Goal: Find specific page/section: Find specific page/section

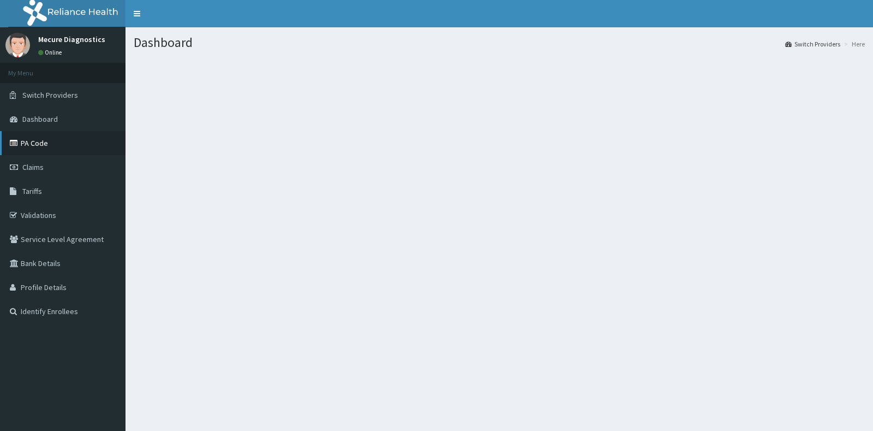
click at [72, 135] on link "PA Code" at bounding box center [63, 143] width 126 height 24
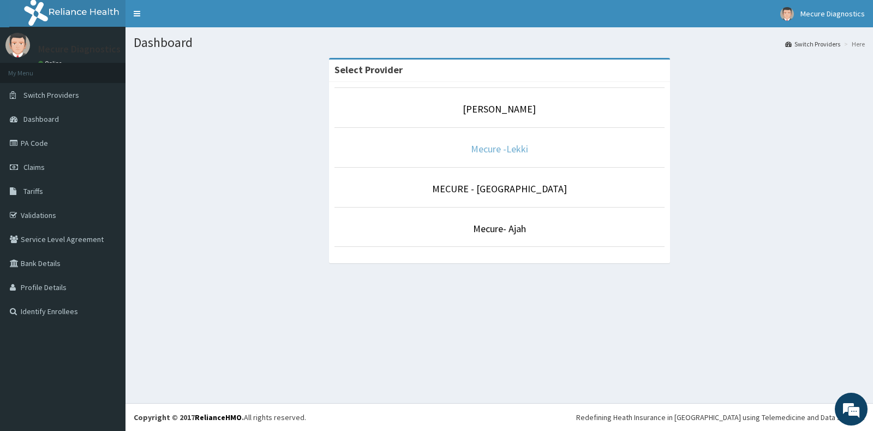
click at [517, 153] on link "Mecure -Lekki" at bounding box center [499, 148] width 57 height 13
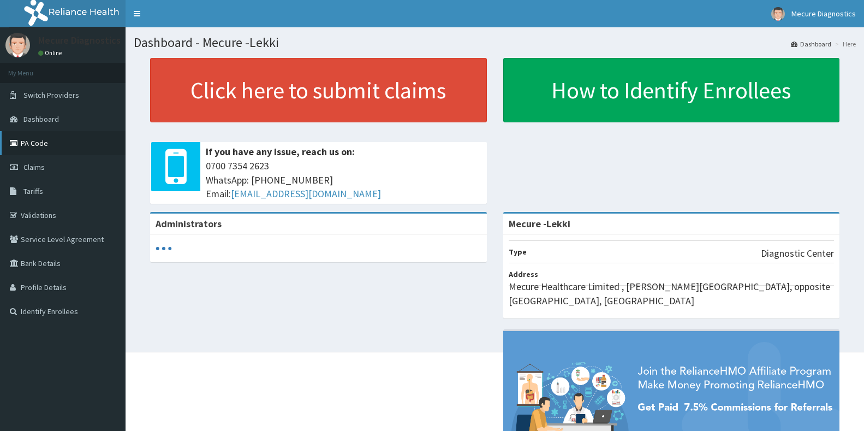
click at [62, 142] on link "PA Code" at bounding box center [63, 143] width 126 height 24
